Goal: Task Accomplishment & Management: Manage account settings

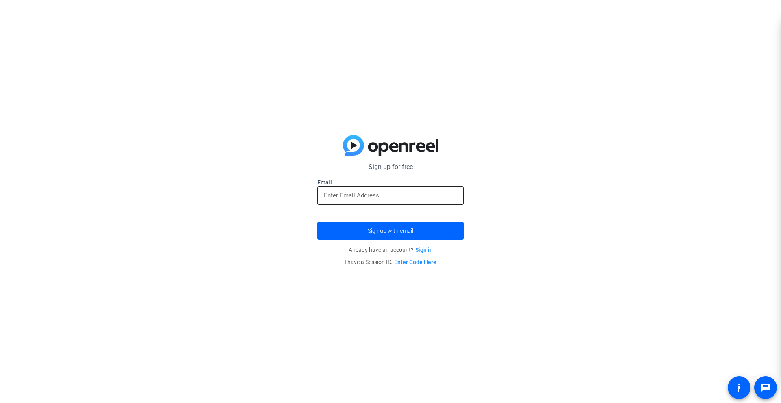
click at [370, 190] on div at bounding box center [390, 196] width 133 height 18
click at [475, 259] on div "Sign up for free Email Sign up with email Already have an account? Sign in I ha…" at bounding box center [390, 201] width 781 height 403
click at [374, 194] on input "email" at bounding box center [390, 196] width 133 height 10
click at [317, 222] on button "Sign up with email" at bounding box center [390, 231] width 146 height 18
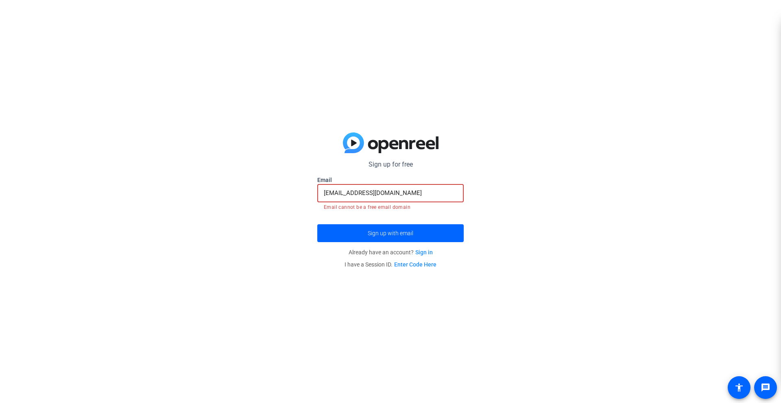
drag, startPoint x: 350, startPoint y: 194, endPoint x: 396, endPoint y: 194, distance: 46.0
click at [396, 194] on input "[EMAIL_ADDRESS][DOMAIN_NAME]" at bounding box center [390, 193] width 133 height 10
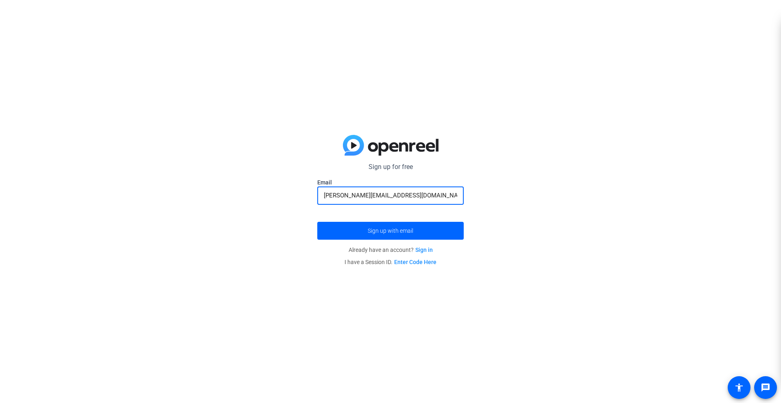
type input "[PERSON_NAME][EMAIL_ADDRESS][DOMAIN_NAME]"
click at [317, 222] on button "Sign up with email" at bounding box center [390, 231] width 146 height 18
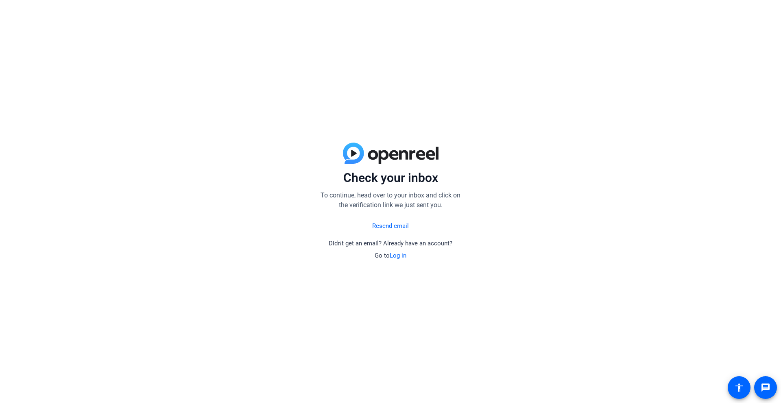
click at [393, 255] on link "Log in" at bounding box center [398, 255] width 17 height 7
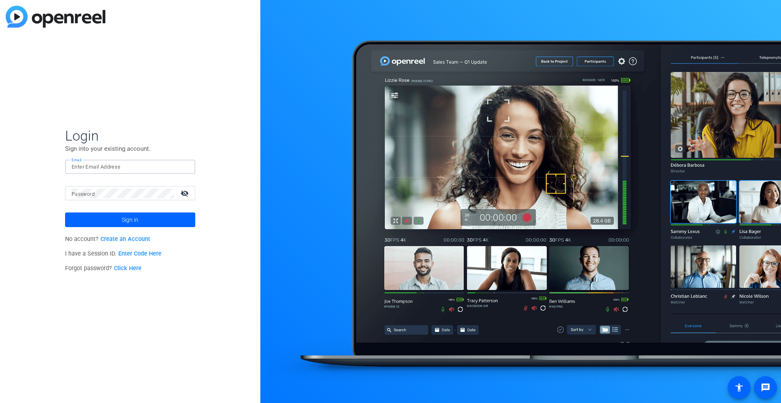
click at [102, 168] on input "Email" at bounding box center [130, 167] width 117 height 10
type input "[EMAIL_ADDRESS][DOMAIN_NAME]"
click at [65, 213] on button "Sign in" at bounding box center [130, 220] width 130 height 15
click at [188, 194] on mat-icon "visibility_off" at bounding box center [186, 193] width 20 height 12
click at [96, 222] on span at bounding box center [130, 220] width 130 height 20
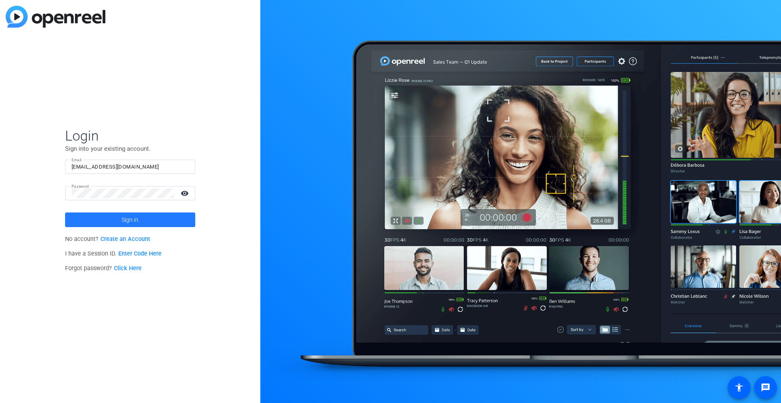
click at [96, 222] on span at bounding box center [130, 220] width 130 height 20
click at [65, 213] on button "Sign in" at bounding box center [130, 220] width 130 height 15
type input "noah@livecontrol.io"
click at [65, 213] on button "Sign in" at bounding box center [130, 220] width 130 height 15
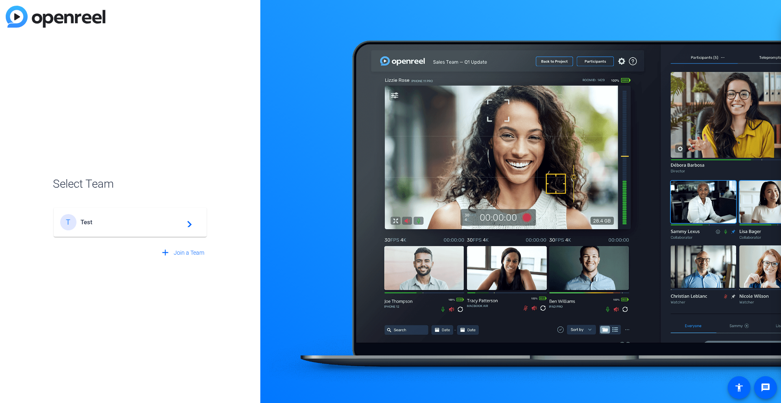
click at [148, 231] on mat-card-content "T Test navigate_next" at bounding box center [130, 222] width 153 height 29
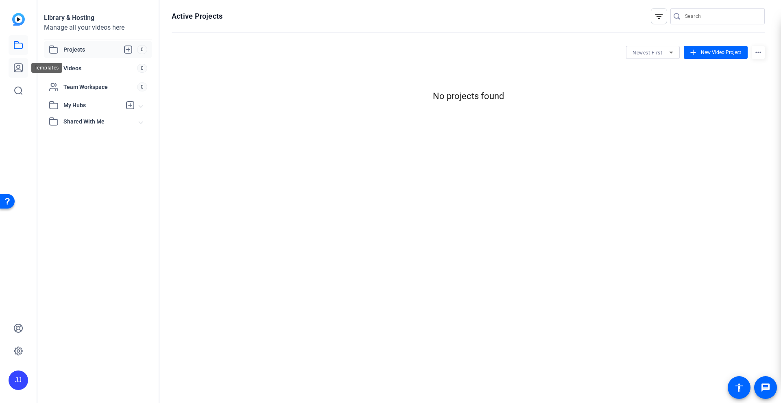
click at [16, 67] on icon at bounding box center [18, 68] width 8 height 8
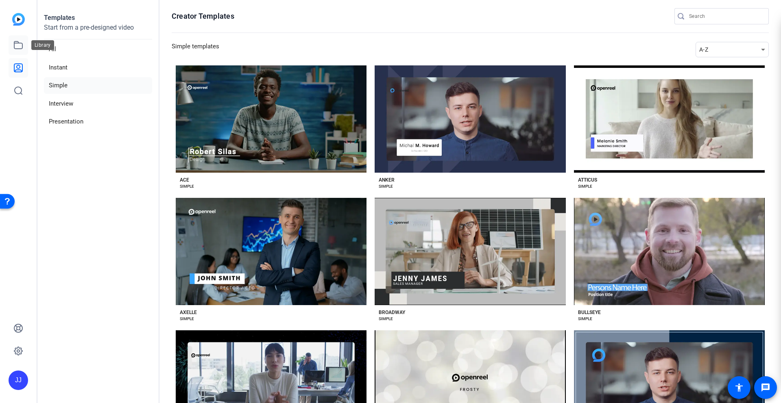
click at [19, 49] on icon at bounding box center [18, 44] width 8 height 7
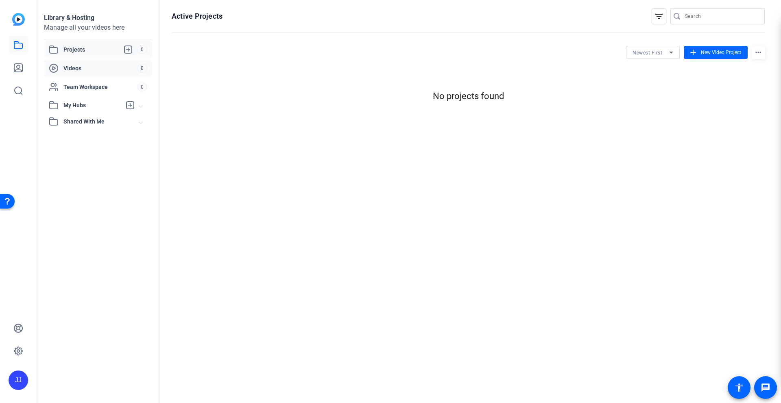
click at [102, 70] on span "Videos" at bounding box center [100, 68] width 74 height 8
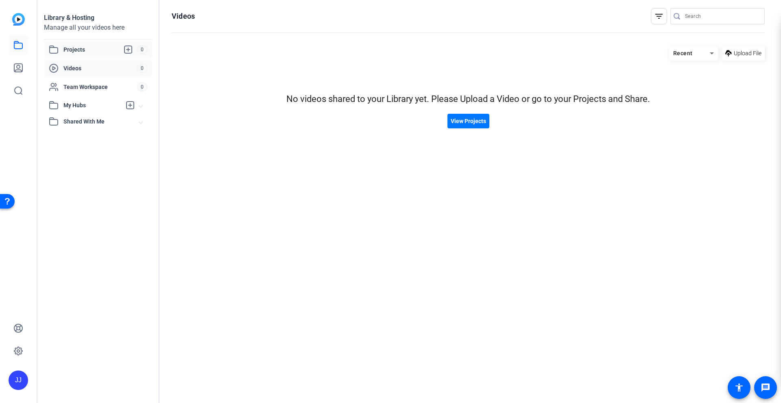
click at [90, 52] on span "Projects" at bounding box center [100, 50] width 74 height 10
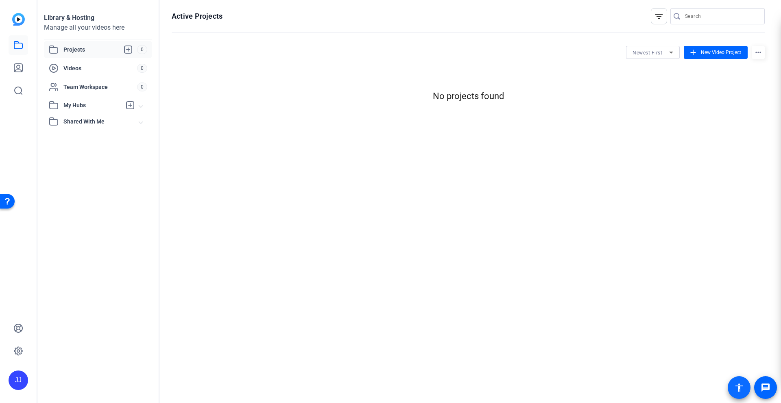
click at [741, 390] on mat-icon "accessibility" at bounding box center [739, 388] width 10 height 10
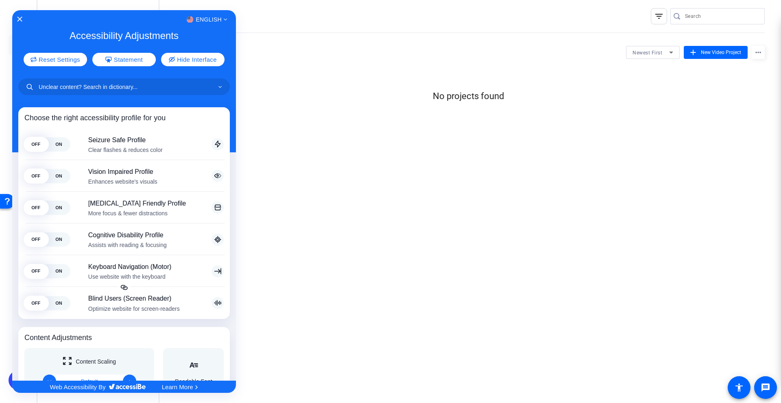
click at [741, 389] on div at bounding box center [390, 201] width 781 height 403
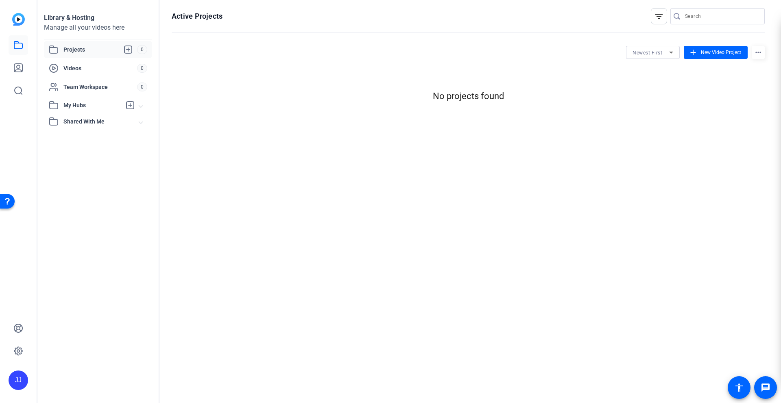
click at [780, 385] on div "Library & Hosting Manage all your videos here Projects 0 Videos 0 Team Workspac…" at bounding box center [408, 201] width 743 height 403
click at [768, 385] on mat-icon "message" at bounding box center [766, 388] width 10 height 10
